Goal: Task Accomplishment & Management: Use online tool/utility

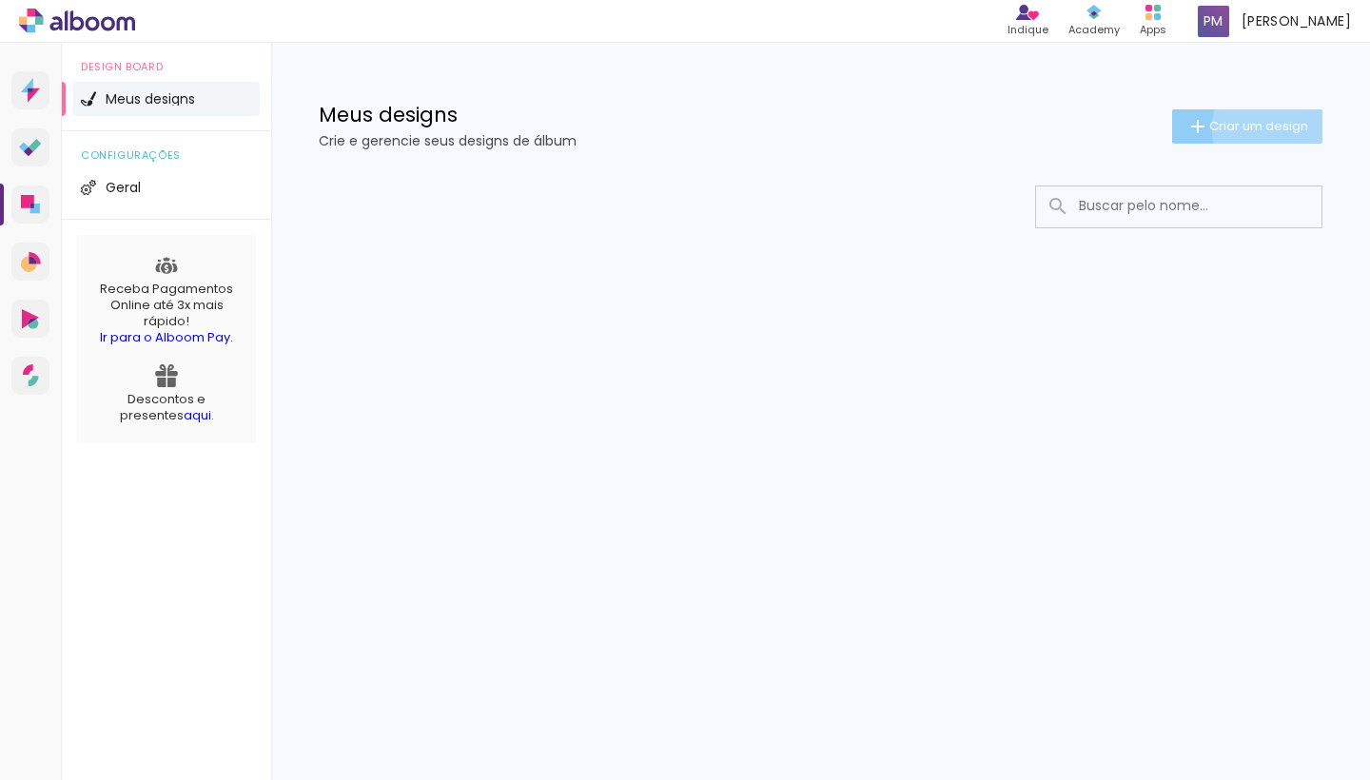
click at [1282, 128] on span "Criar um design" at bounding box center [1258, 126] width 99 height 12
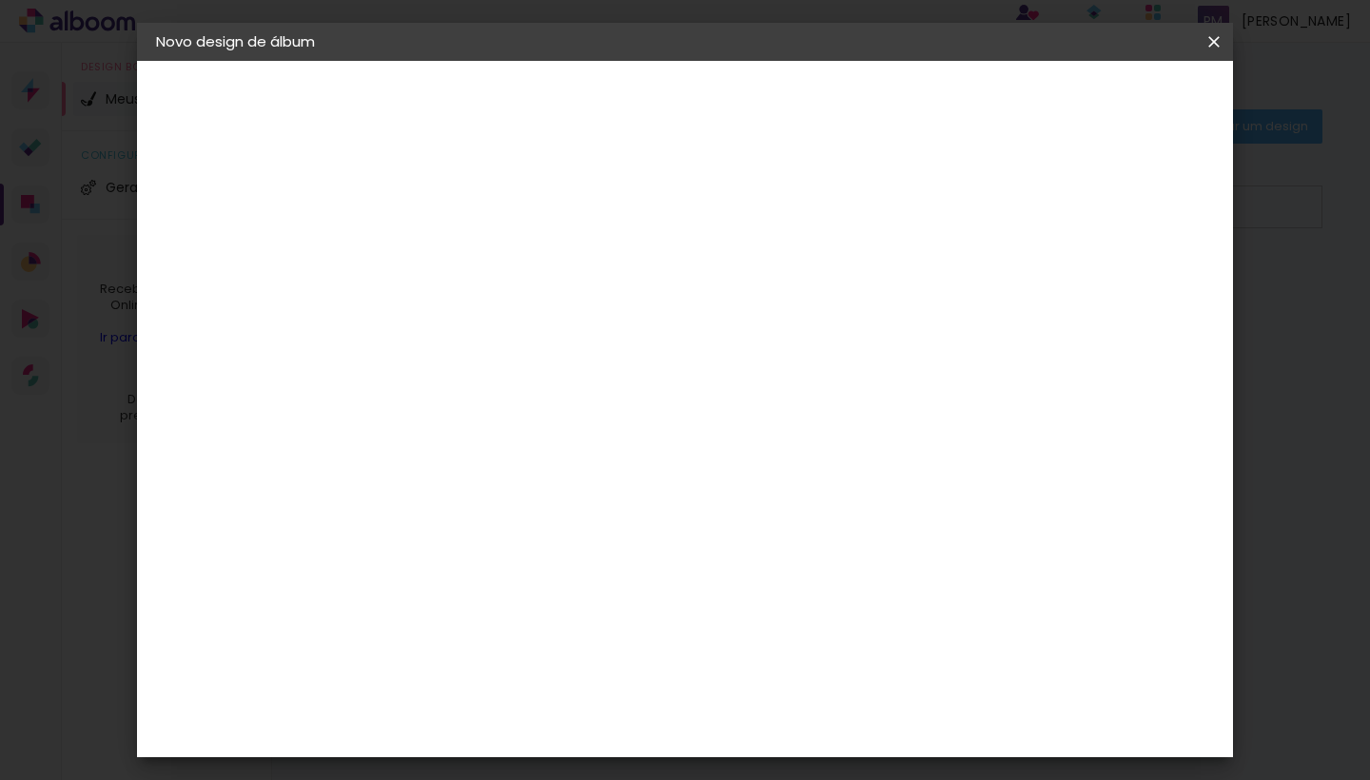
click at [467, 250] on input at bounding box center [467, 255] width 0 height 29
type input "Viagem [GEOGRAPHIC_DATA]"
type paper-input "Viagem [GEOGRAPHIC_DATA]"
click at [0, 0] on slot "Avançar" at bounding box center [0, 0] width 0 height 0
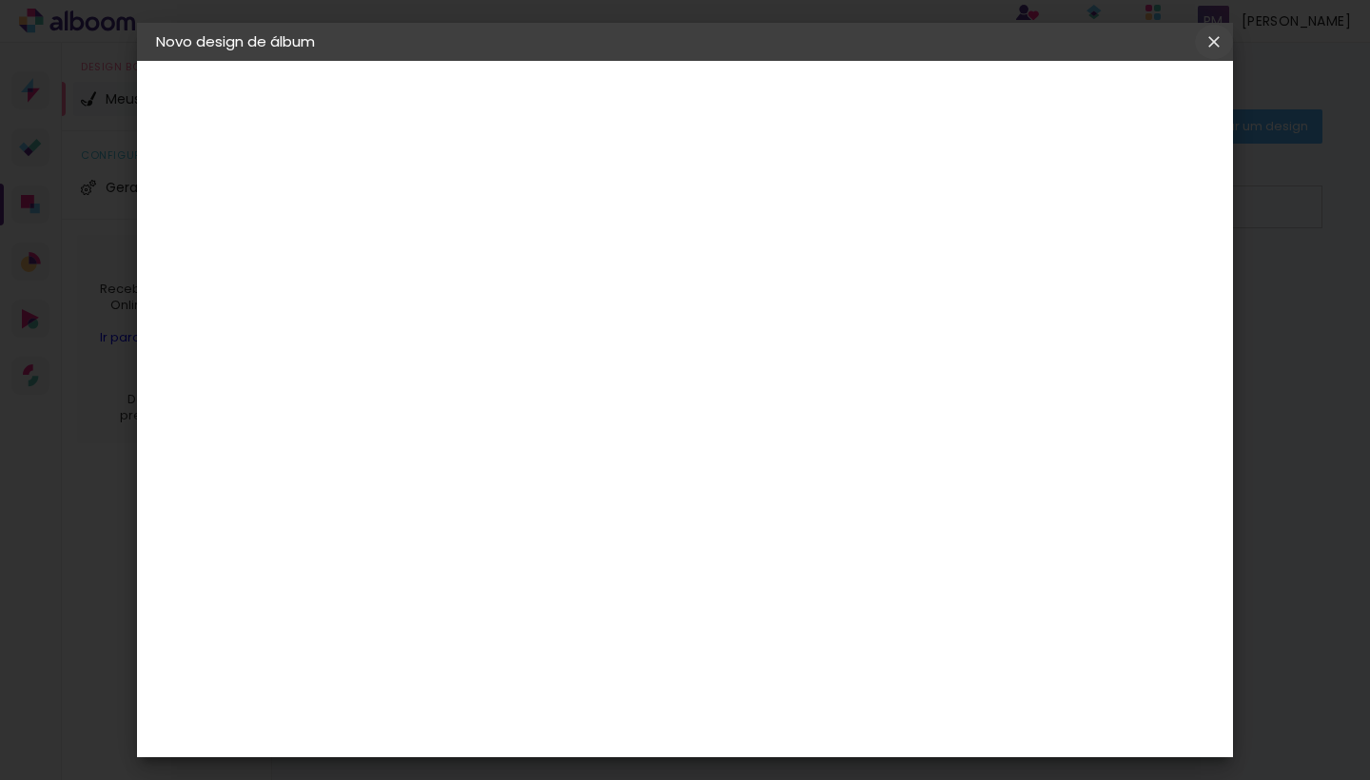
click at [0, 0] on iron-icon at bounding box center [0, 0] width 0 height 0
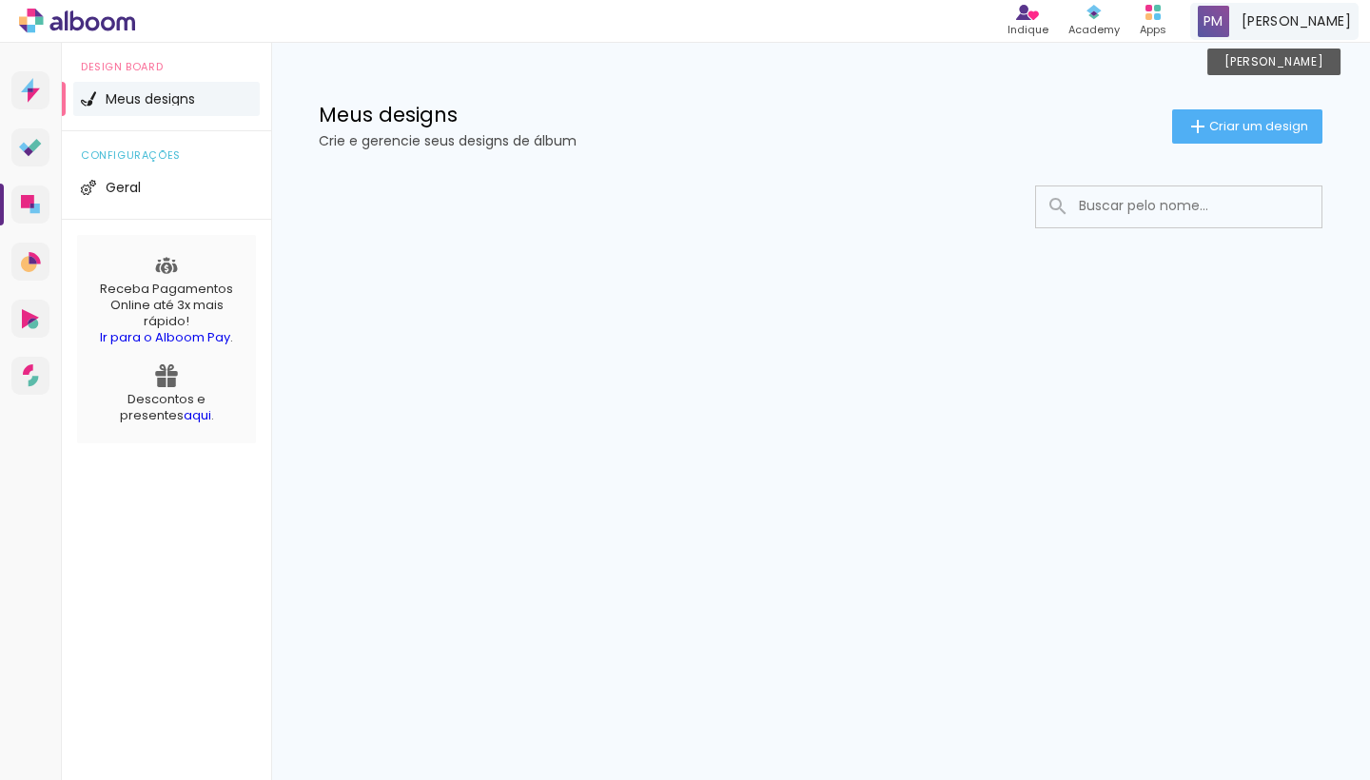
click at [1263, 17] on span "[PERSON_NAME]" at bounding box center [1296, 21] width 109 height 20
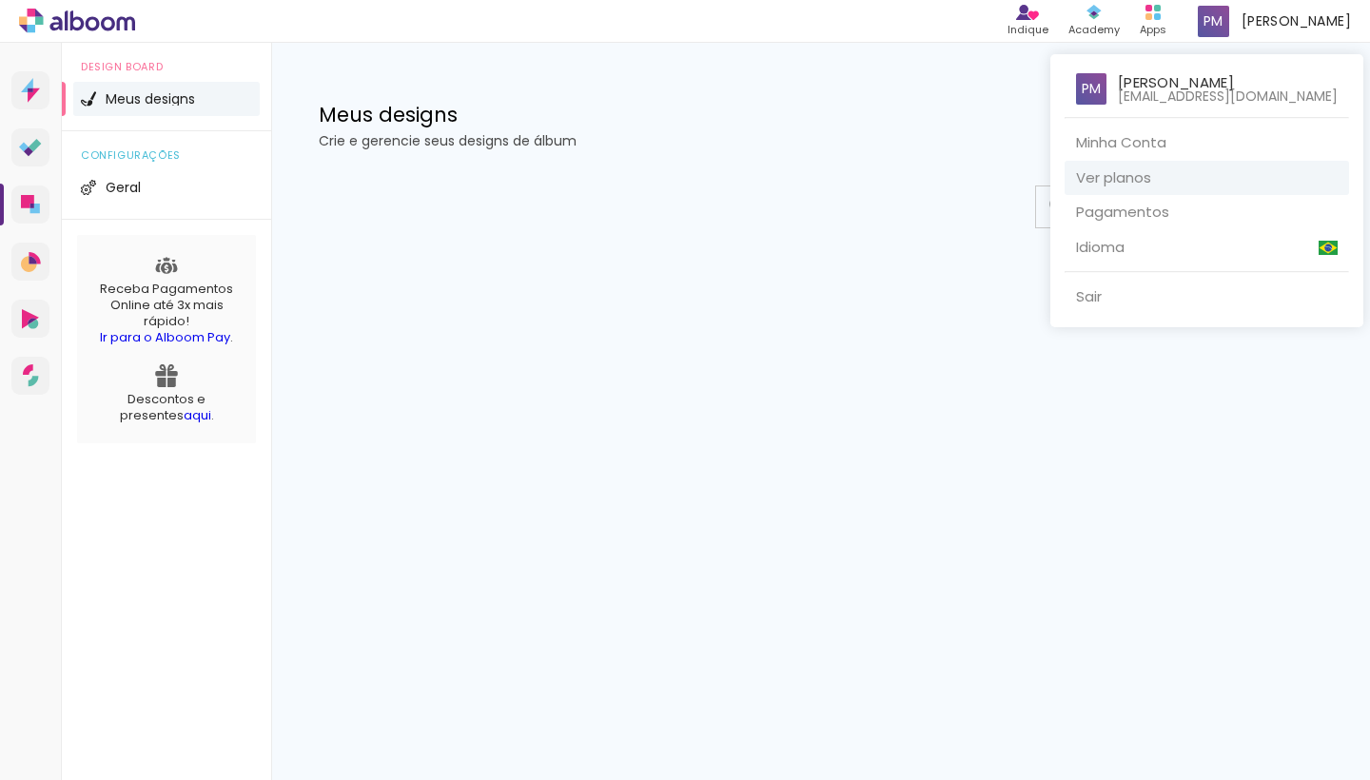
click at [1148, 178] on link "Ver planos" at bounding box center [1207, 178] width 285 height 35
click at [726, 316] on div at bounding box center [685, 390] width 1370 height 780
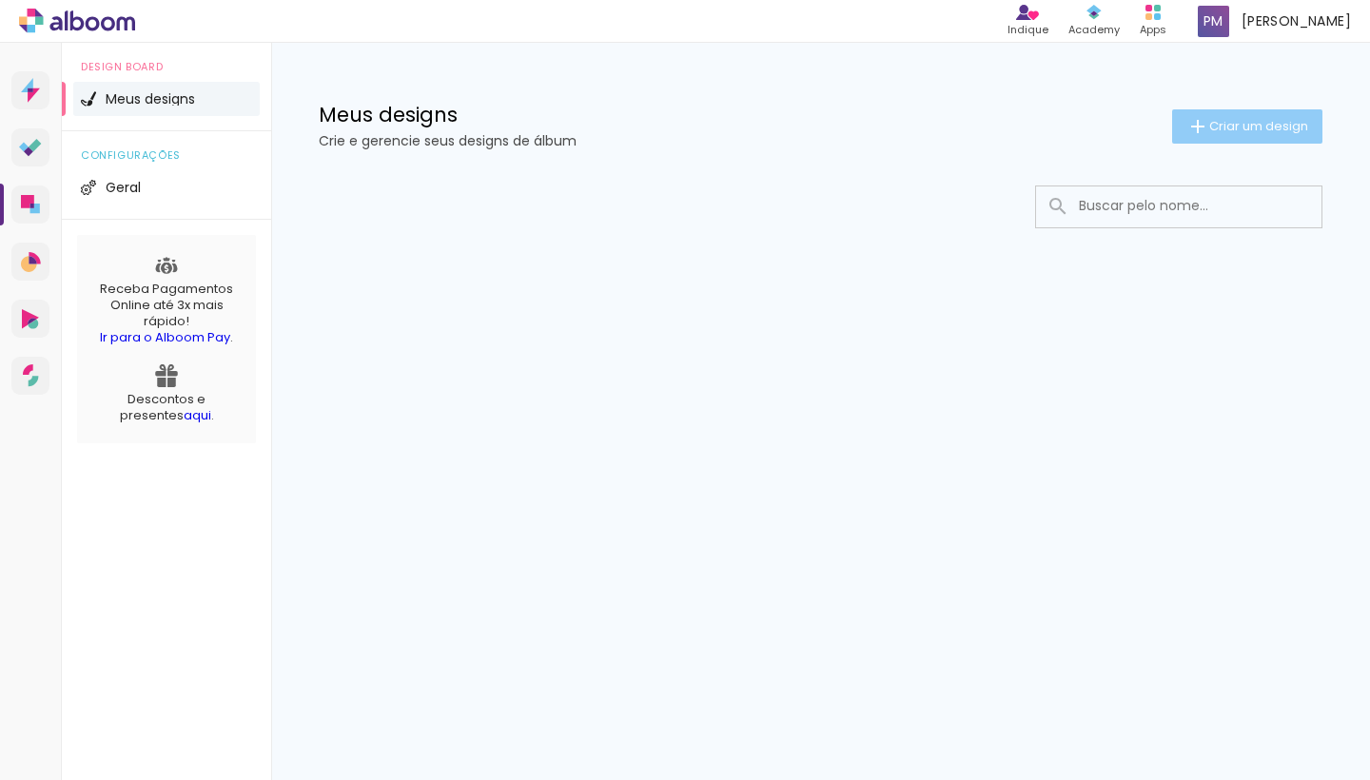
click at [1241, 131] on span "Criar um design" at bounding box center [1258, 126] width 99 height 12
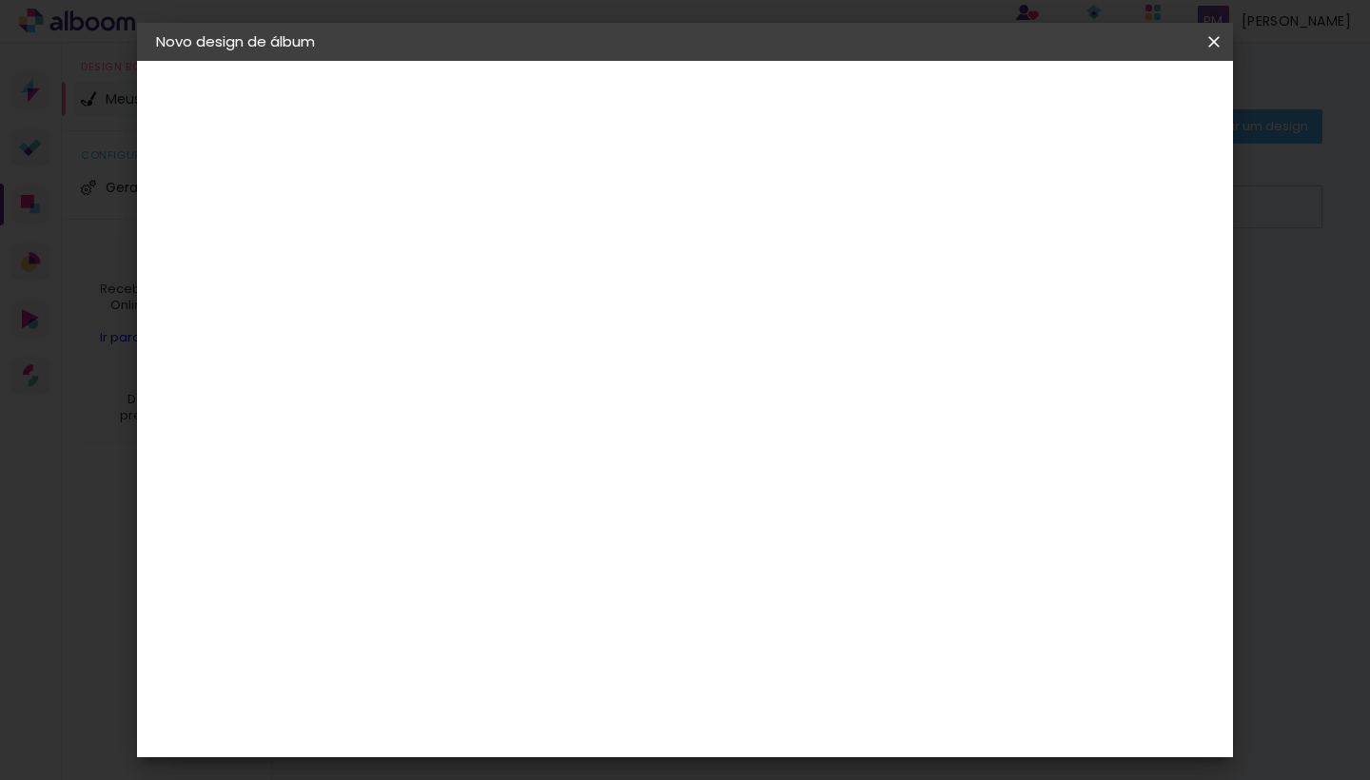
click at [467, 268] on input at bounding box center [467, 255] width 0 height 29
click at [467, 259] on input "Viagem BuenosAires" at bounding box center [467, 255] width 0 height 29
type input "Viagem [GEOGRAPHIC_DATA]"
click at [662, 112] on paper-button "Avançar" at bounding box center [615, 101] width 93 height 32
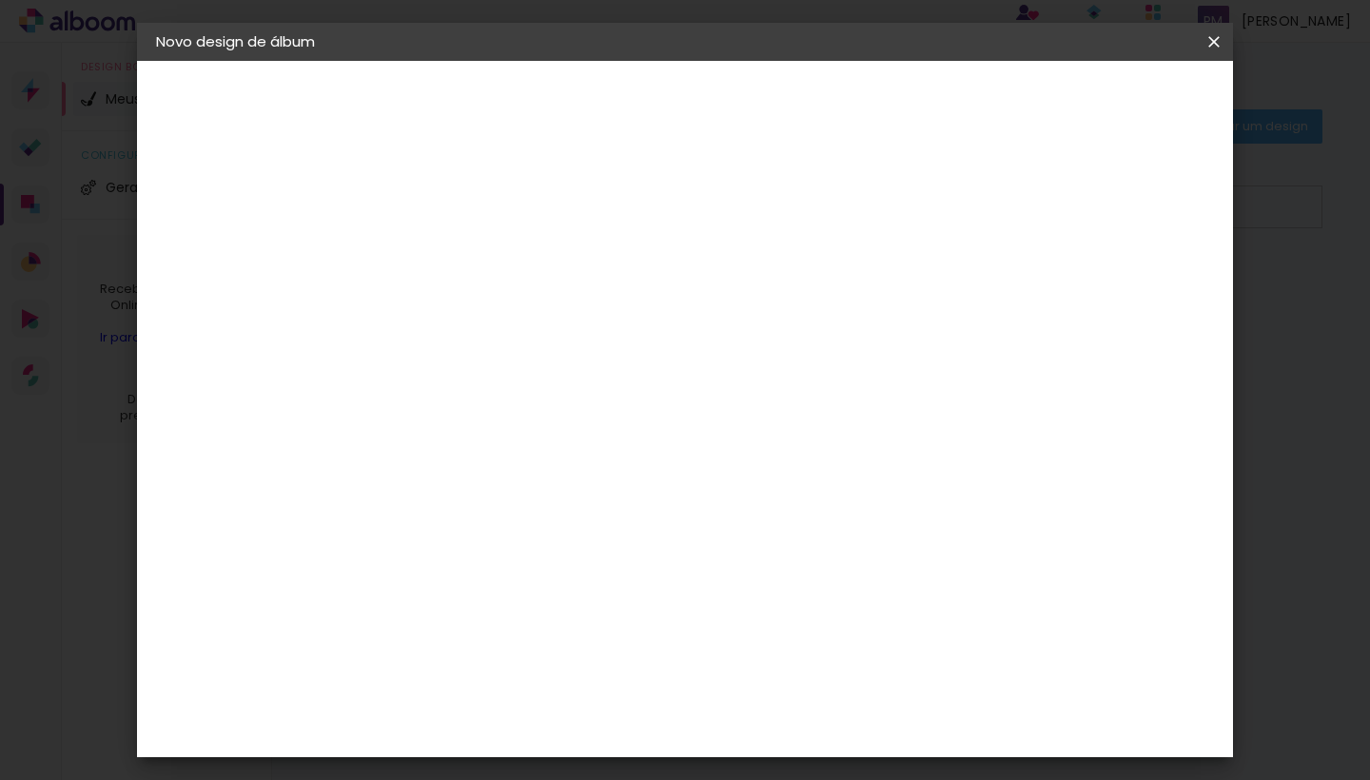
scroll to position [809, 0]
click at [513, 719] on div "Criativa Álbuns" at bounding box center [484, 734] width 58 height 30
click at [0, 0] on slot "Avançar" at bounding box center [0, 0] width 0 height 0
click at [564, 346] on div at bounding box center [515, 347] width 97 height 2
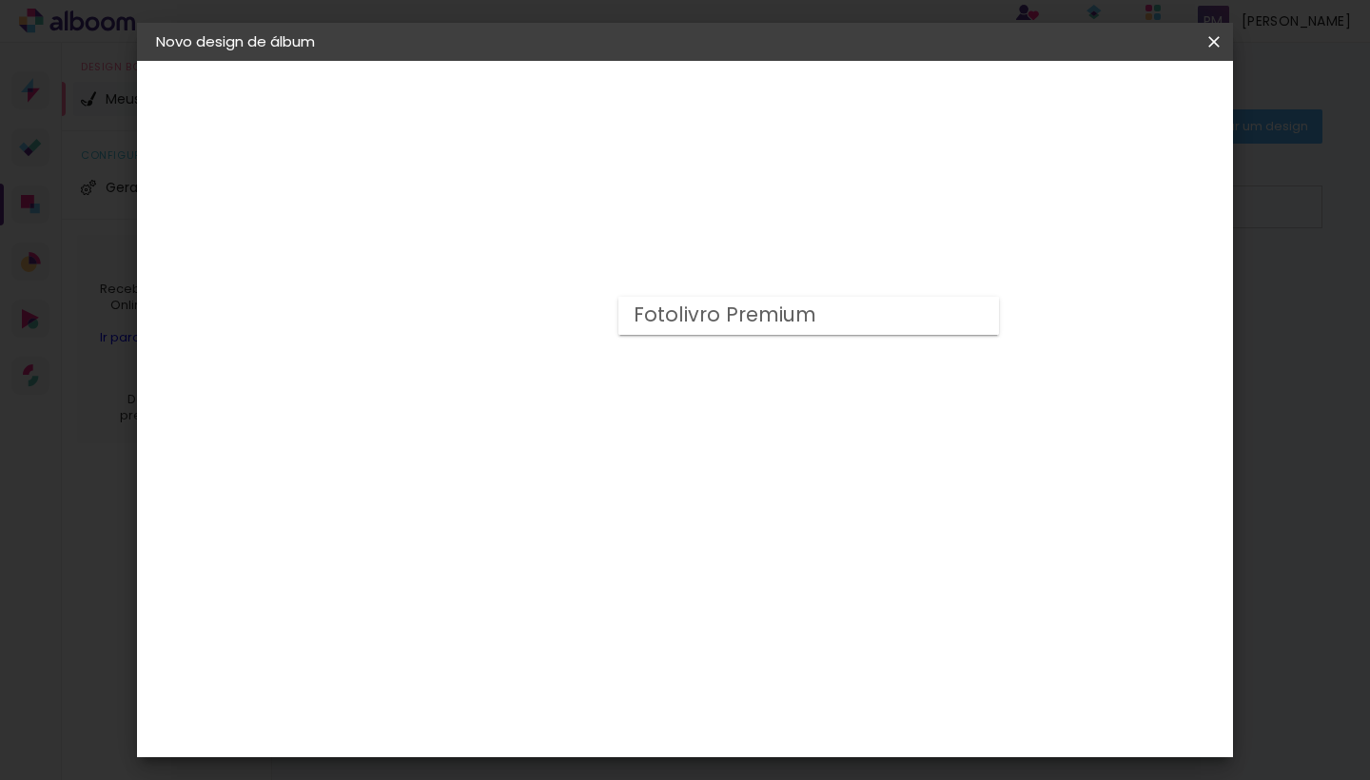
click at [922, 315] on paper-item "Fotolivro Premium" at bounding box center [808, 316] width 381 height 38
type input "Fotolivro Premium"
click at [723, 215] on iron-icon at bounding box center [711, 211] width 23 height 23
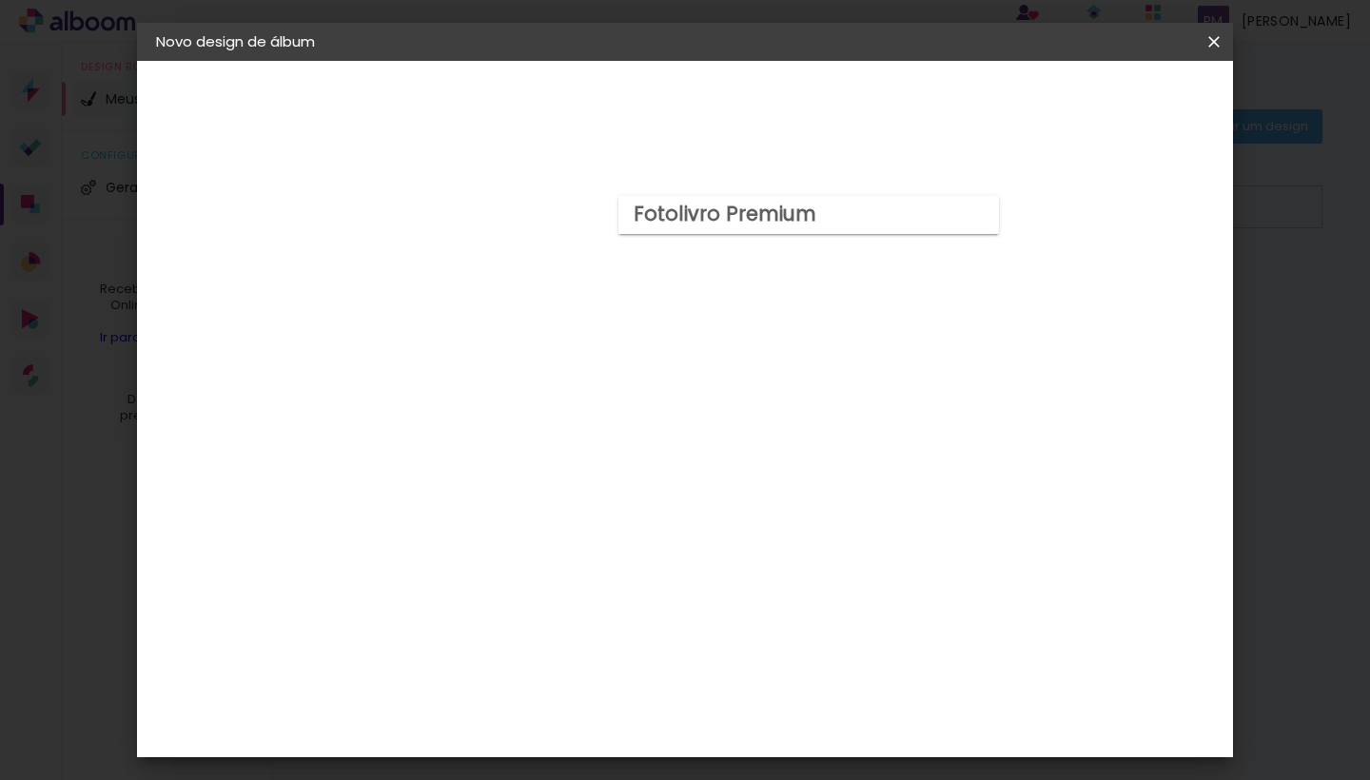
click at [844, 204] on paper-item "Fotolivro Premium" at bounding box center [808, 215] width 381 height 38
click at [544, 223] on div "Opções disponíveis Fotolivro Premium Tamanho Escolha o tamanho Horizontal Model…" at bounding box center [595, 142] width 422 height 162
click at [700, 219] on input "Fotolivro Premium" at bounding box center [583, 211] width 233 height 29
click at [806, 223] on div "Opções disponíveis Fotolivro Premium Tamanho Escolha o tamanho Horizontal Model…" at bounding box center [595, 142] width 422 height 162
click at [235, 278] on iron-pages "Modelo Escolhendo modelo... Tamanho livre" at bounding box center [260, 278] width 208 height 38
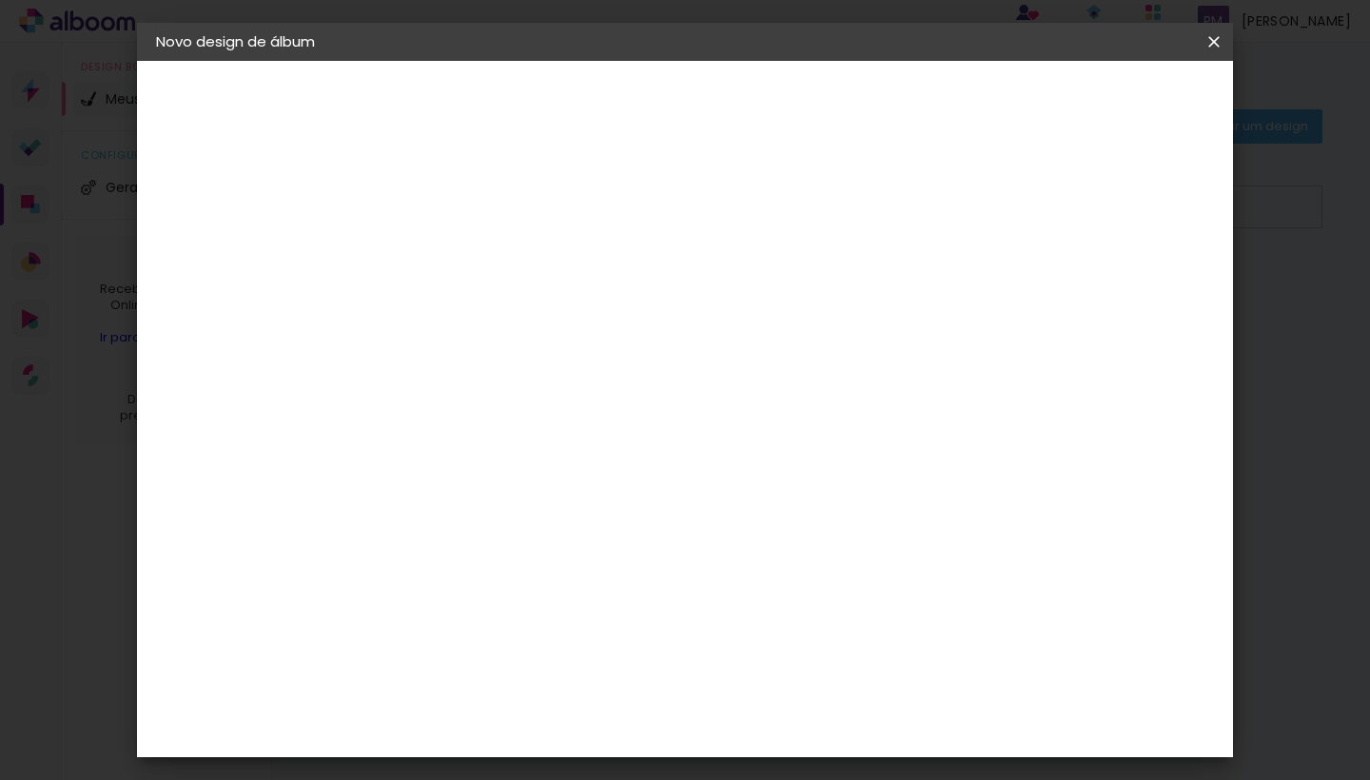
scroll to position [0, 0]
click at [596, 541] on span "20 × 30" at bounding box center [551, 566] width 88 height 50
click at [723, 303] on iron-icon at bounding box center [711, 312] width 23 height 23
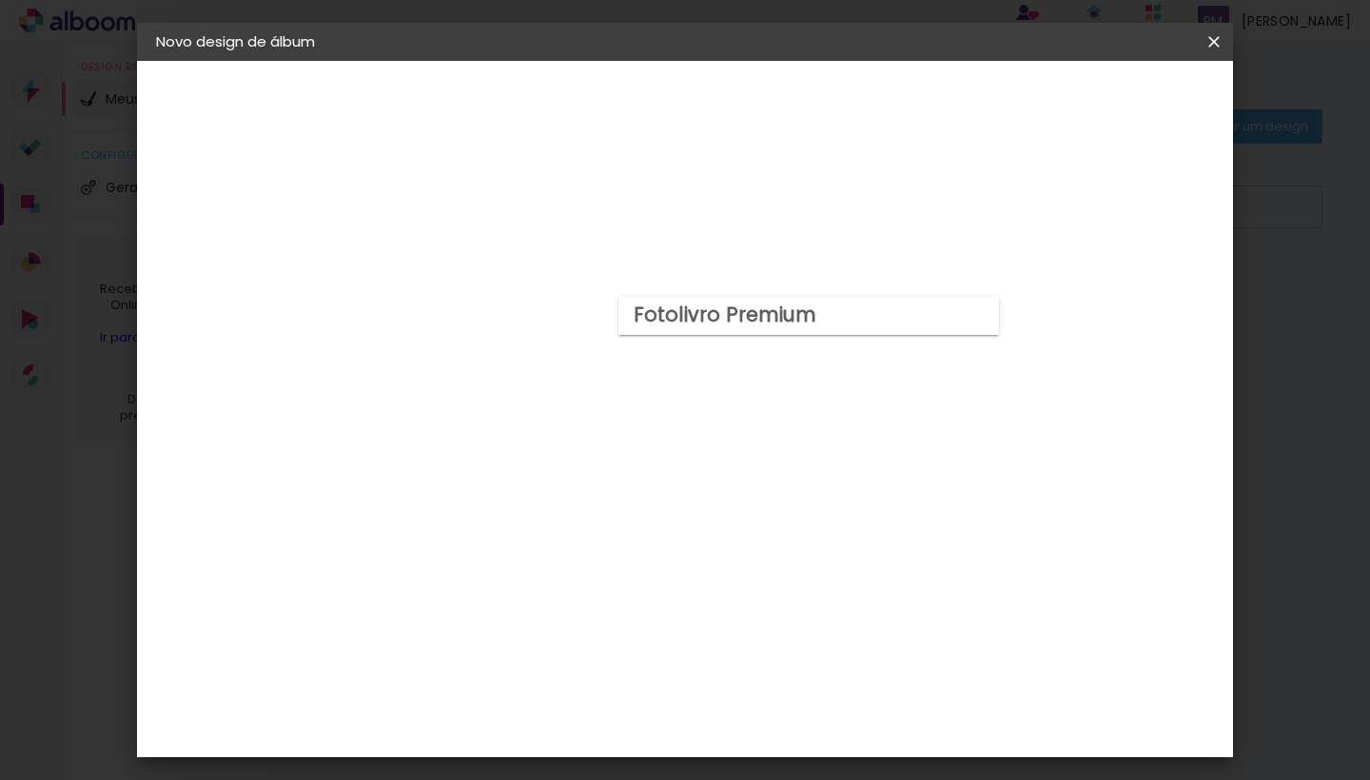
click at [675, 85] on paper-button "Voltar" at bounding box center [636, 101] width 77 height 32
click at [513, 269] on div "Criativa Álbuns" at bounding box center [484, 284] width 58 height 30
click at [0, 0] on slot "Avançar" at bounding box center [0, 0] width 0 height 0
click at [564, 320] on iron-icon at bounding box center [552, 331] width 23 height 23
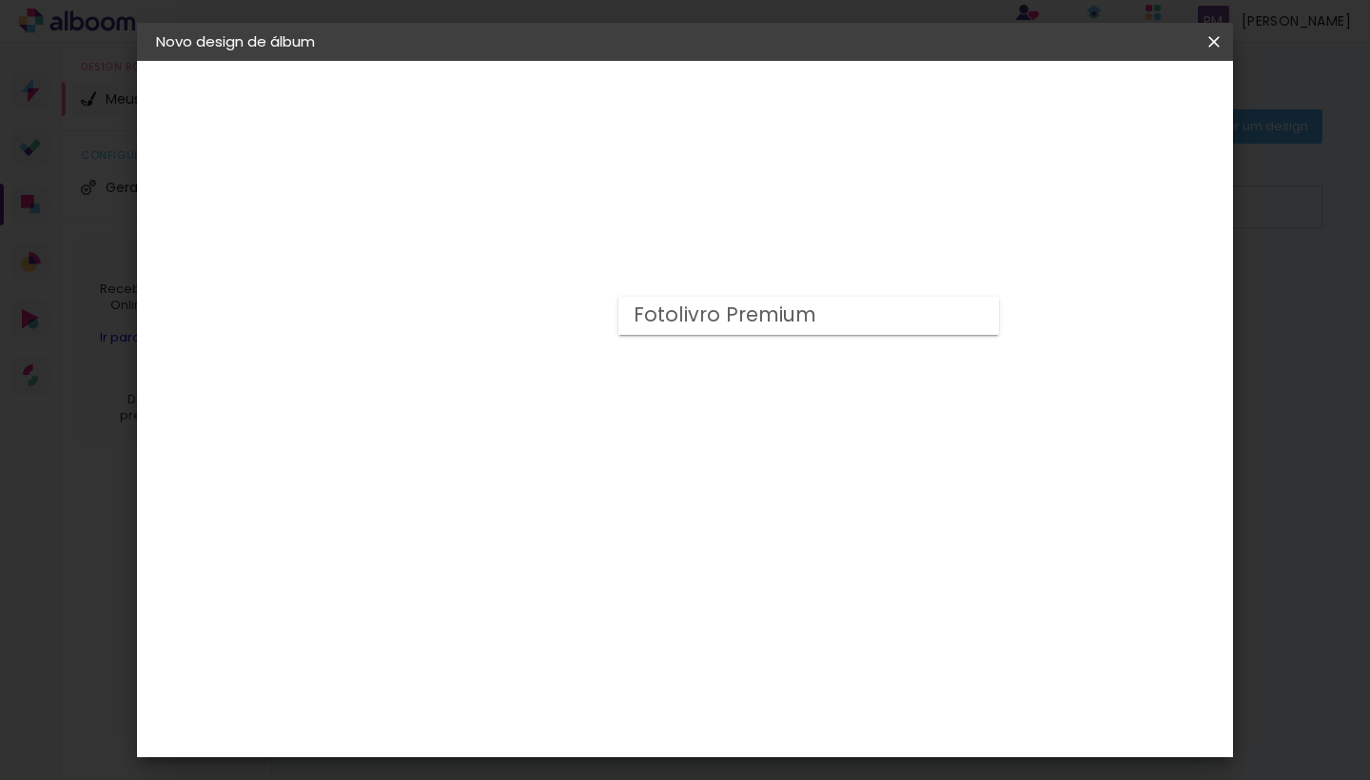
click at [0, 0] on slot "Fotolivro Premium" at bounding box center [0, 0] width 0 height 0
type input "Fotolivro Premium"
click at [596, 541] on span "20 × 30" at bounding box center [551, 566] width 88 height 50
click at [0, 0] on slot "Avançar" at bounding box center [0, 0] width 0 height 0
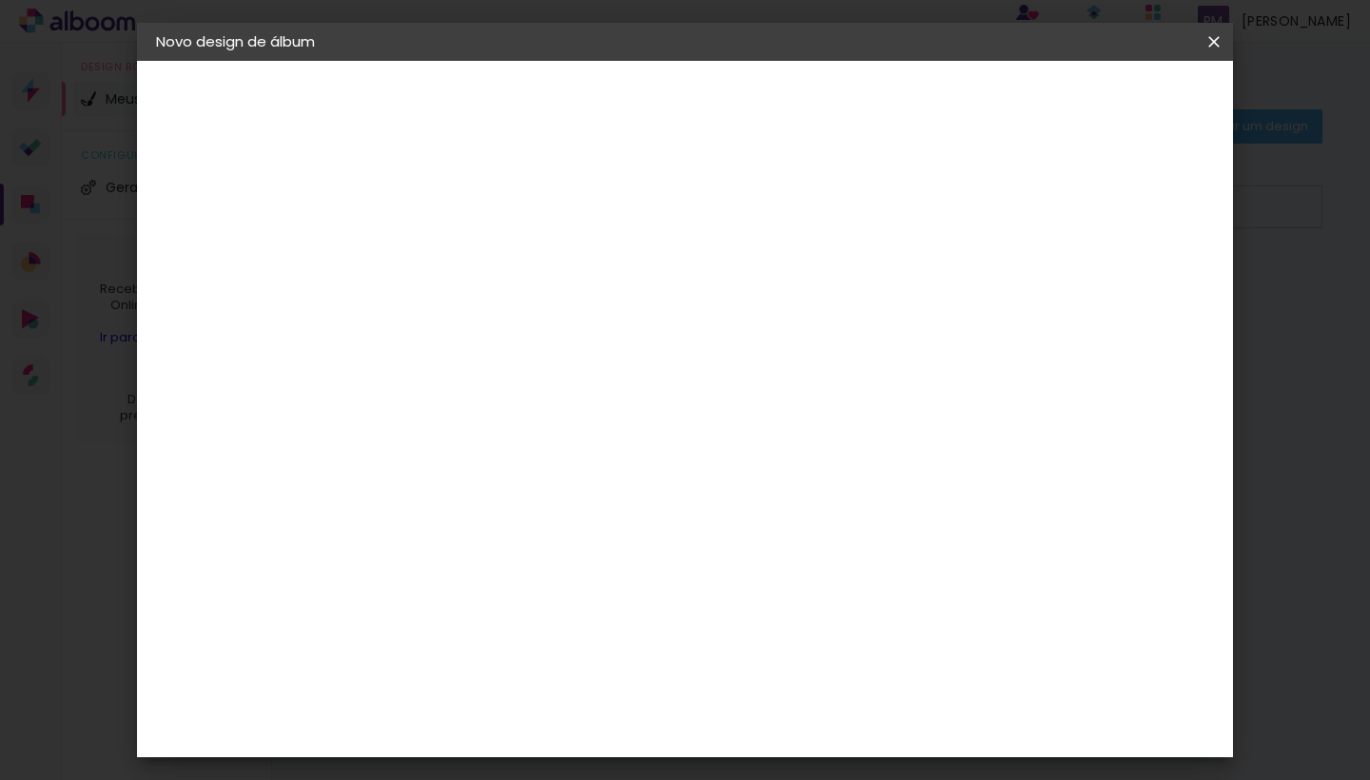
click at [1002, 208] on div at bounding box center [993, 205] width 17 height 17
type paper-checkbox "on"
click at [1109, 94] on span "Iniciar design" at bounding box center [1066, 100] width 87 height 13
